Goal: Check status: Check status

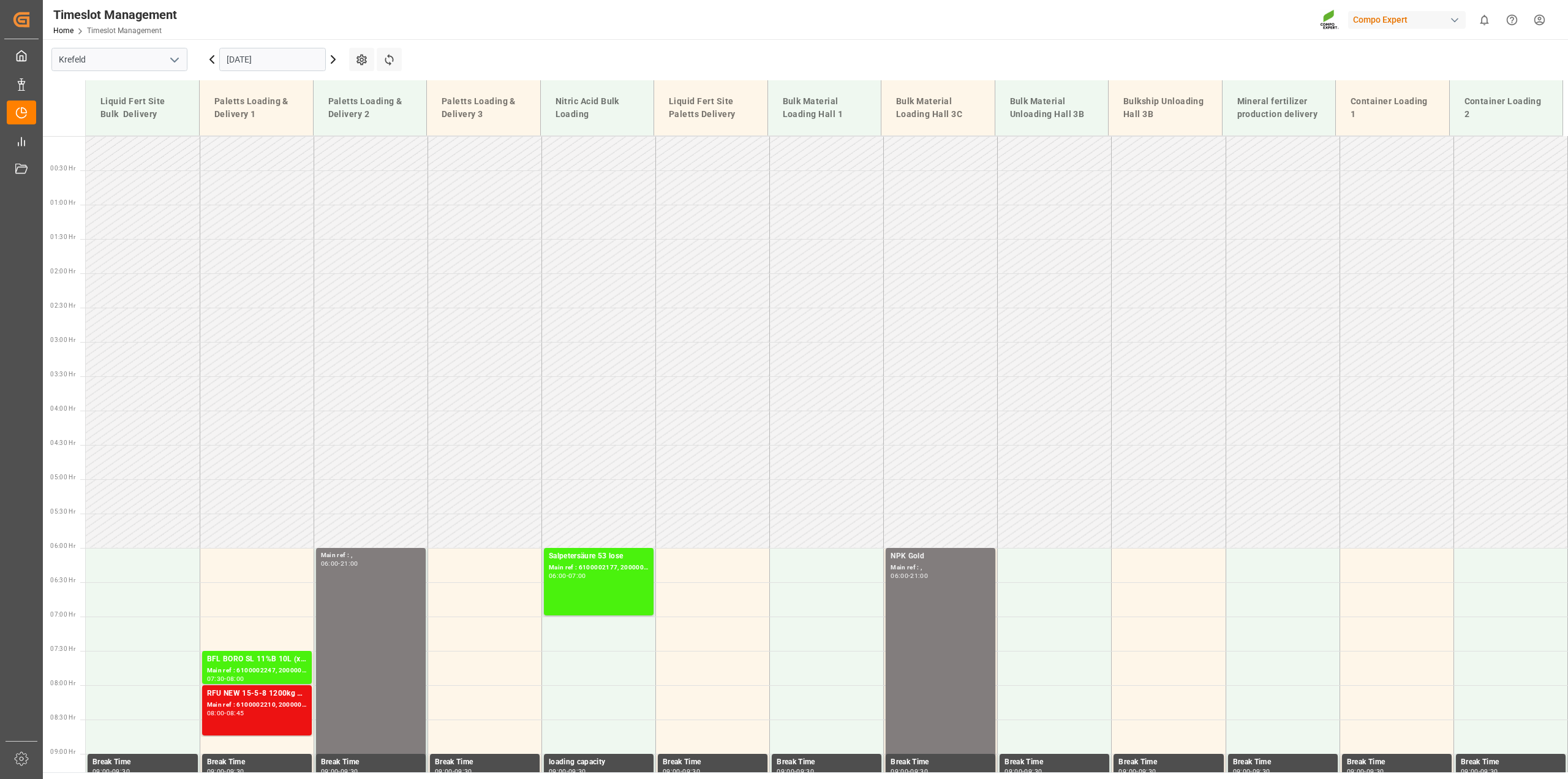
scroll to position [760, 0]
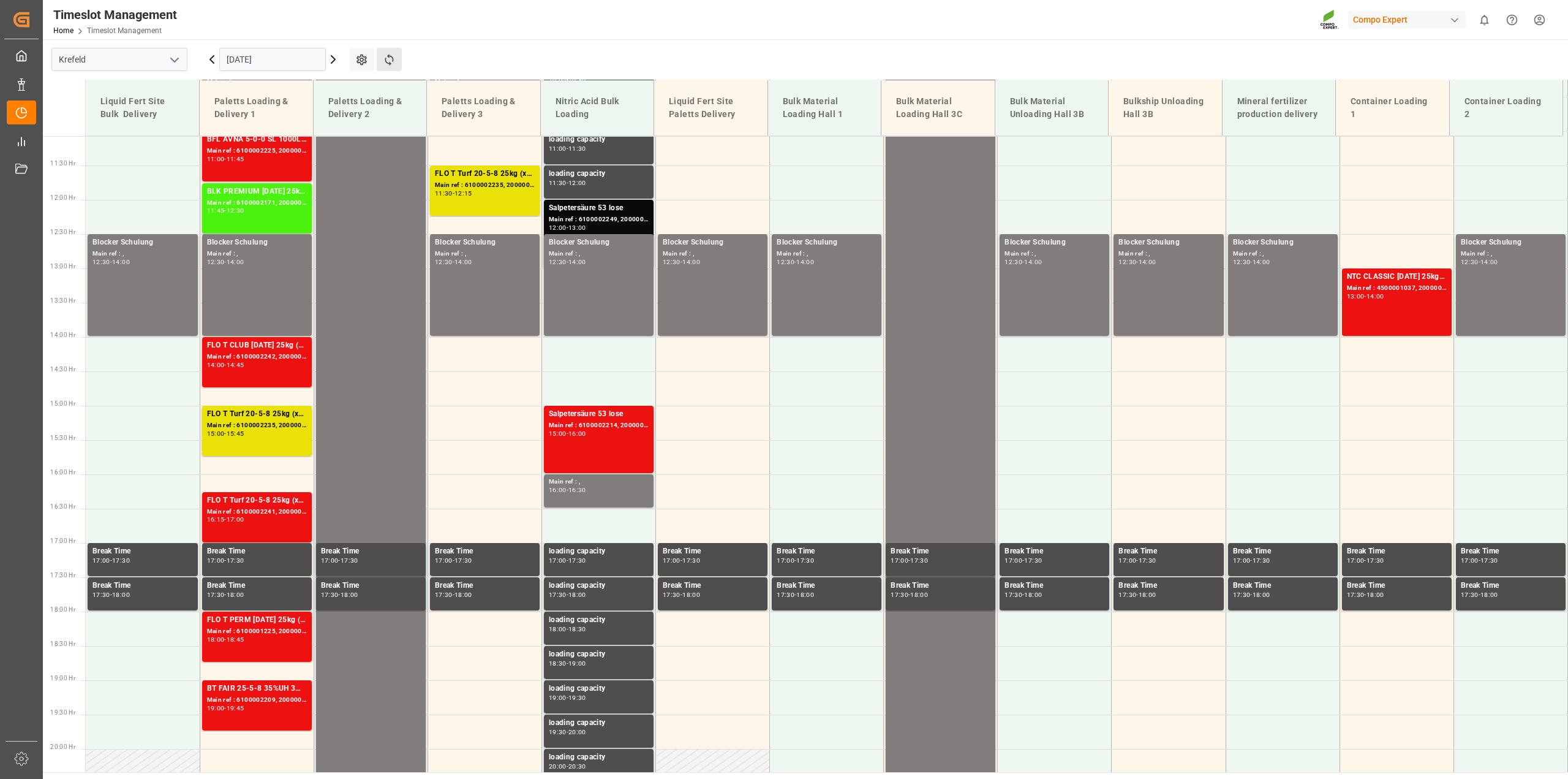
click at [394, 68] on button "Refresh Time Slots" at bounding box center [389, 59] width 25 height 24
